Goal: Information Seeking & Learning: Learn about a topic

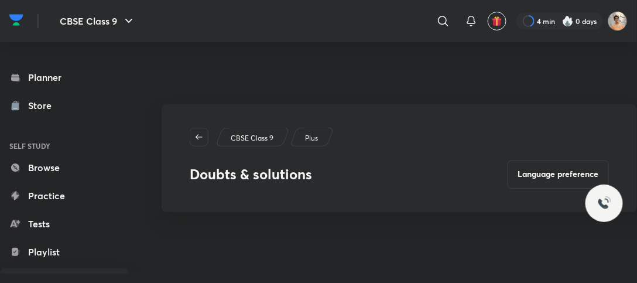
click at [73, 72] on link "Planner" at bounding box center [64, 77] width 129 height 23
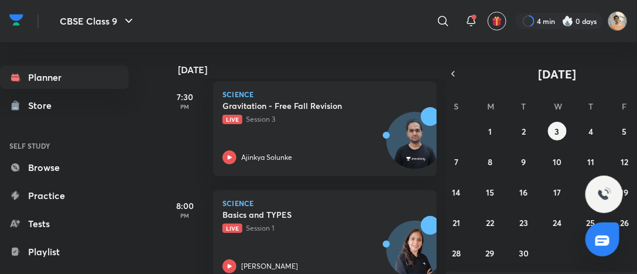
scroll to position [738, 0]
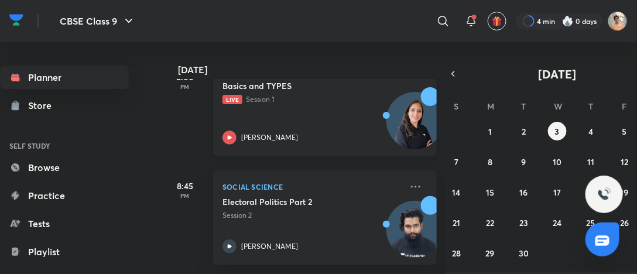
click at [360, 132] on div "[PERSON_NAME]" at bounding box center [311, 137] width 179 height 14
